Goal: Find specific page/section: Find specific page/section

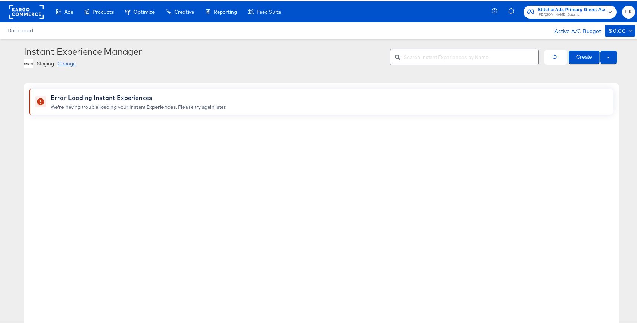
click at [21, 11] on rect at bounding box center [26, 10] width 34 height 13
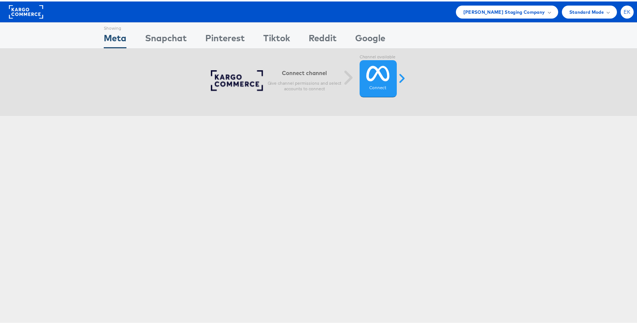
click at [624, 8] on span "EK" at bounding box center [627, 10] width 7 height 5
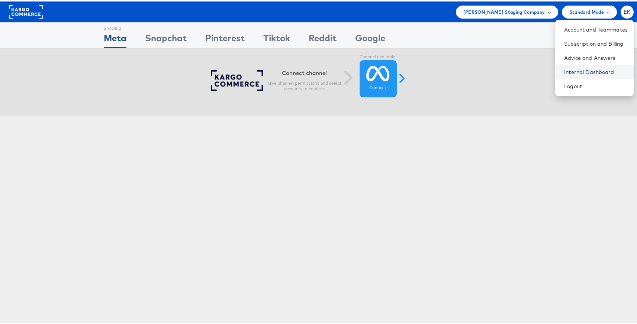
click at [570, 70] on link "Internal Dashboard" at bounding box center [596, 70] width 64 height 7
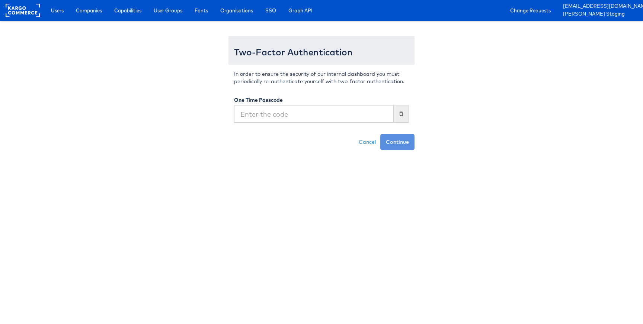
click at [313, 113] on input "text" at bounding box center [314, 114] width 160 height 17
type input "583596"
click at [380, 134] on button "Continue" at bounding box center [397, 142] width 34 height 16
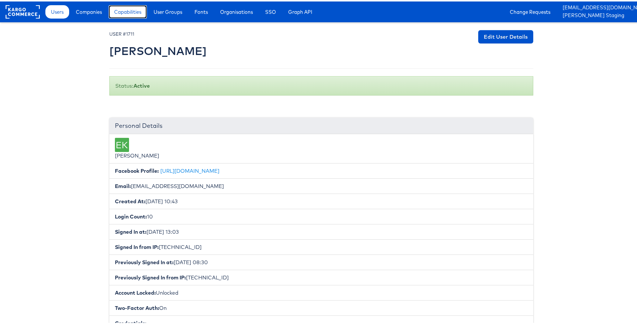
click at [118, 13] on span "Capabilities" at bounding box center [127, 10] width 27 height 7
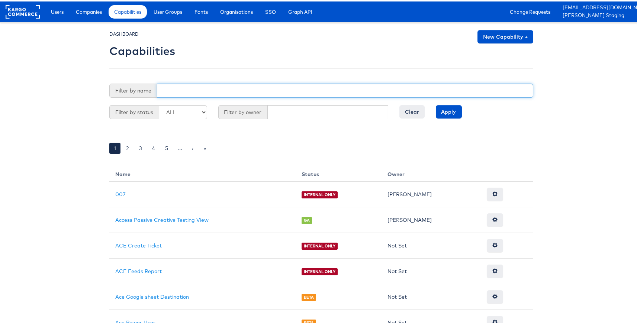
click at [177, 92] on input "text" at bounding box center [345, 89] width 376 height 14
type input "use"
click at [436, 104] on input "Apply" at bounding box center [449, 110] width 26 height 13
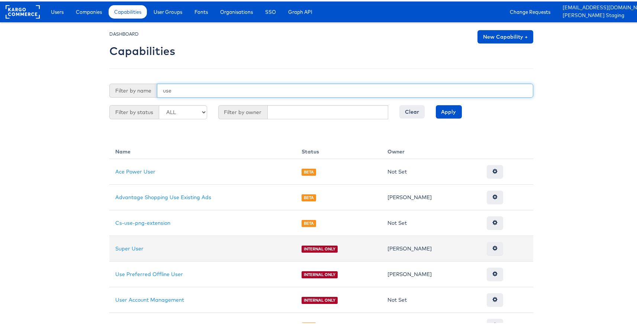
scroll to position [13, 0]
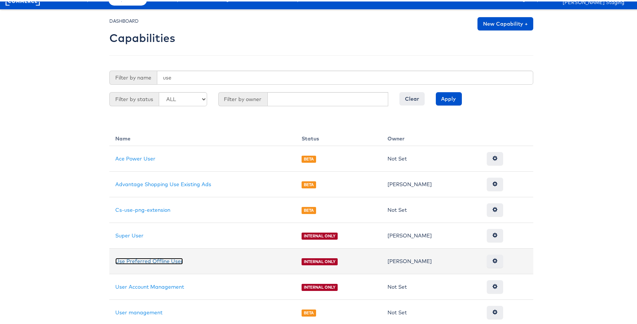
click at [148, 262] on link "Use Preferred Offline User" at bounding box center [149, 260] width 68 height 7
